Goal: Information Seeking & Learning: Learn about a topic

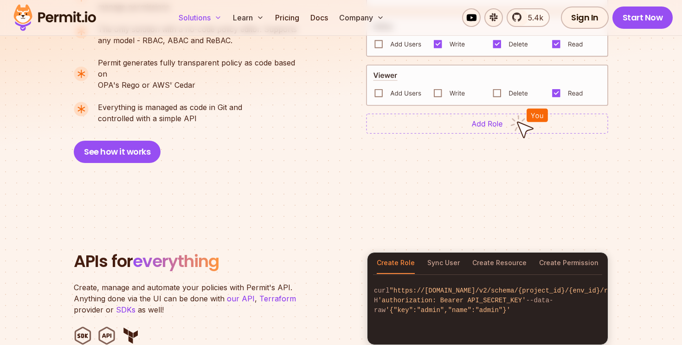
scroll to position [770, 0]
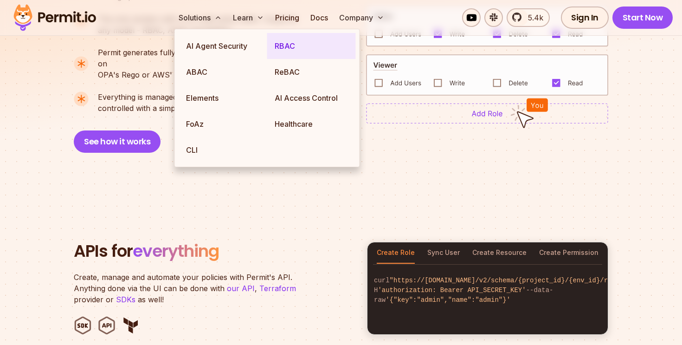
click at [291, 44] on link "RBAC" at bounding box center [311, 46] width 89 height 26
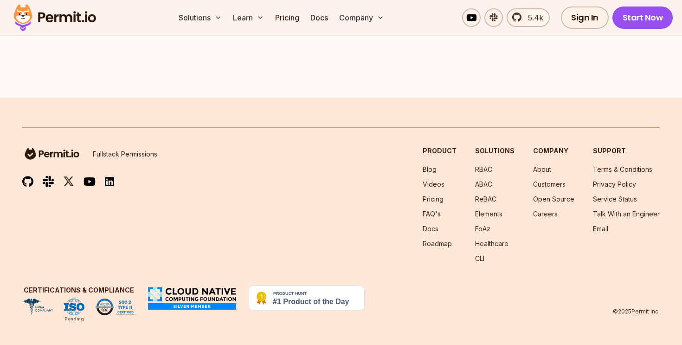
scroll to position [2685, 0]
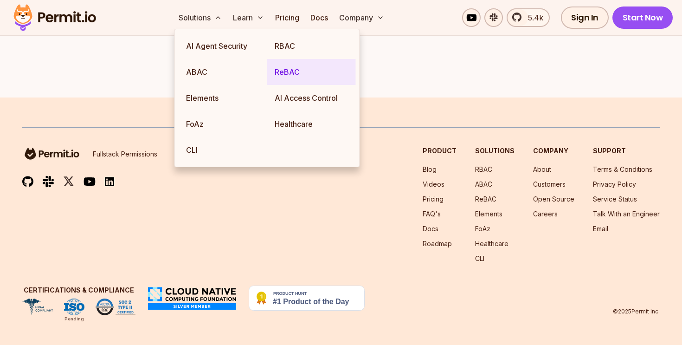
click at [301, 73] on link "ReBAC" at bounding box center [311, 72] width 89 height 26
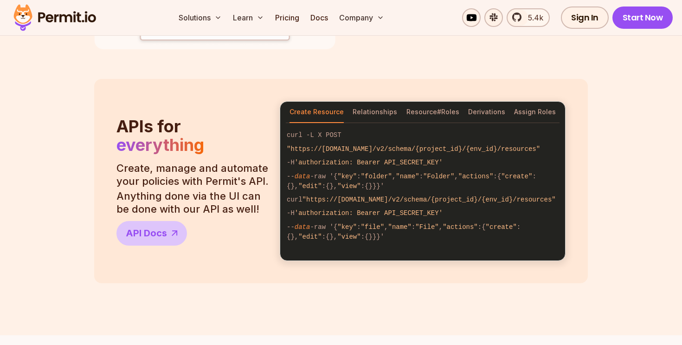
scroll to position [958, 0]
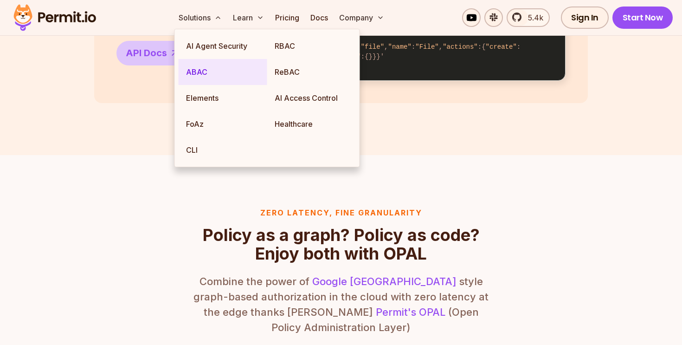
click at [222, 66] on link "ABAC" at bounding box center [223, 72] width 89 height 26
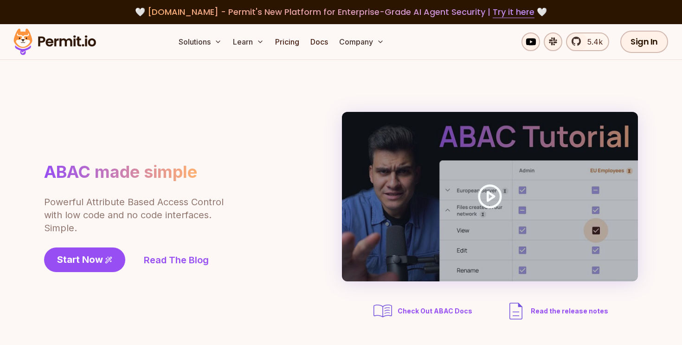
click at [83, 115] on div "ABAC made simple Powerful Attribute Based Access Control with low code and no c…" at bounding box center [341, 217] width 594 height 210
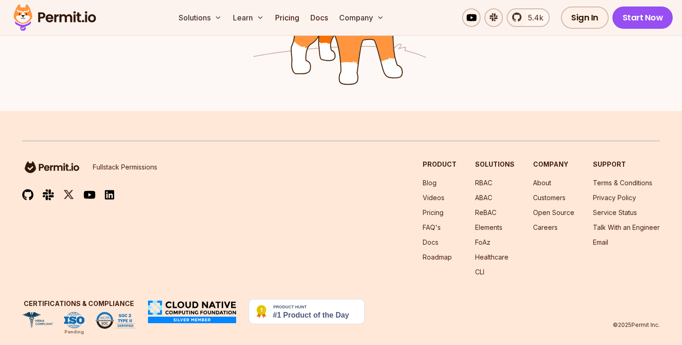
scroll to position [1598, 0]
